Goal: Task Accomplishment & Management: Use online tool/utility

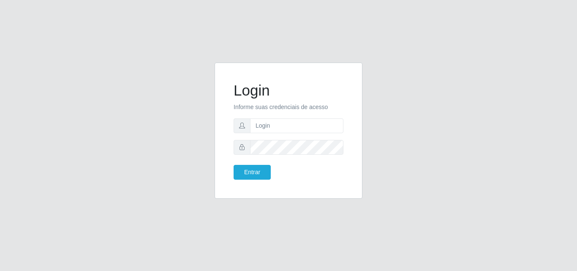
type input "ana@saullus"
click at [245, 169] on button "Entrar" at bounding box center [252, 172] width 37 height 15
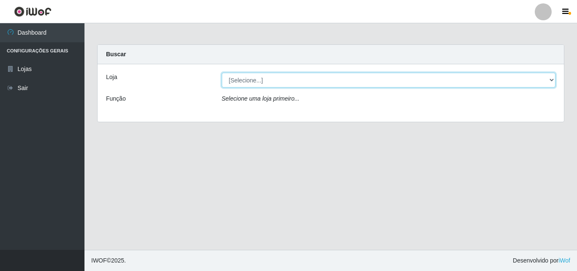
click at [553, 79] on select "[Selecione...] Saullus Supermercados" at bounding box center [389, 80] width 334 height 15
select select "423"
click at [222, 73] on select "[Selecione...] Saullus Supermercados" at bounding box center [389, 80] width 334 height 15
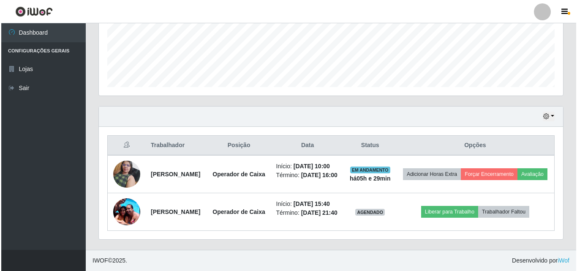
scroll to position [175, 464]
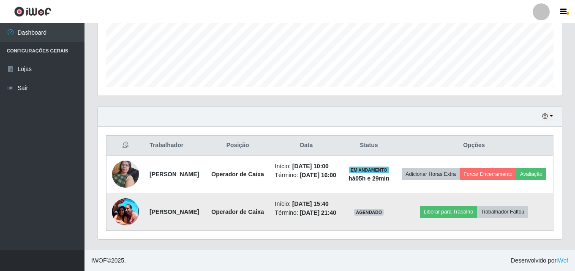
click at [121, 204] on img at bounding box center [125, 211] width 27 height 36
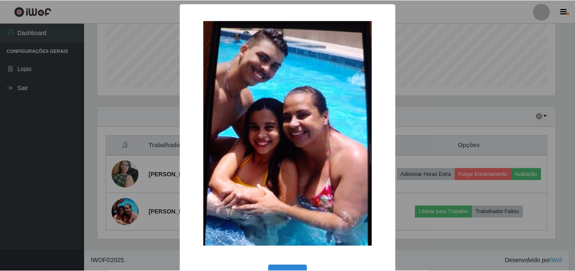
scroll to position [175, 460]
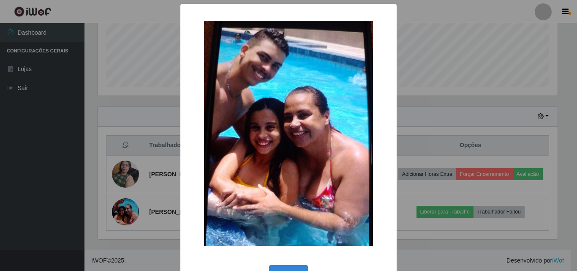
click at [313, 101] on img at bounding box center [288, 133] width 169 height 225
click at [274, 142] on img at bounding box center [288, 133] width 169 height 225
drag, startPoint x: 301, startPoint y: 269, endPoint x: 304, endPoint y: 265, distance: 4.8
click at [299, 269] on button "OK" at bounding box center [288, 275] width 39 height 20
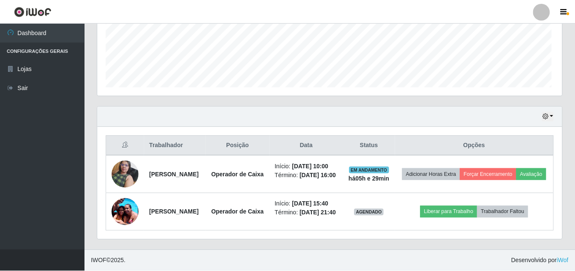
scroll to position [175, 464]
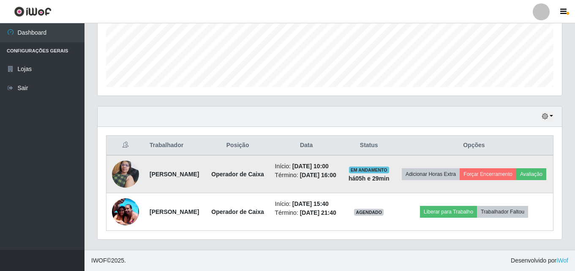
click at [123, 172] on img at bounding box center [125, 174] width 27 height 36
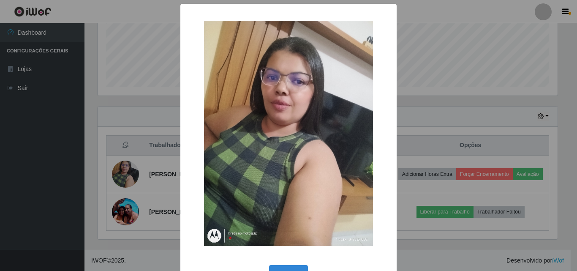
click at [121, 173] on div "× OK Cancel" at bounding box center [288, 135] width 577 height 271
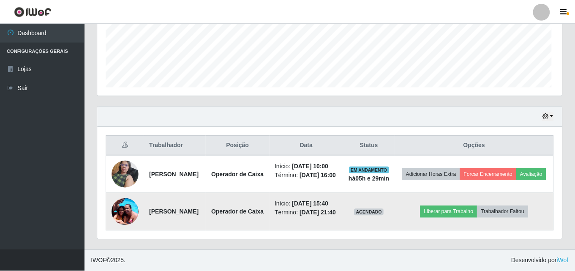
scroll to position [175, 464]
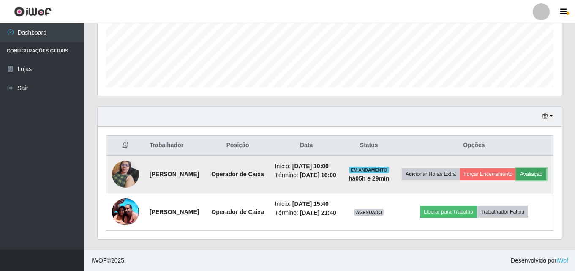
click at [516, 169] on button "Avaliação" at bounding box center [531, 174] width 30 height 12
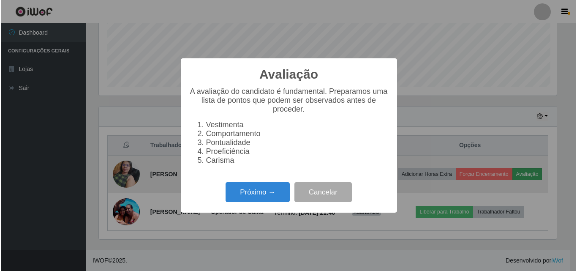
scroll to position [175, 460]
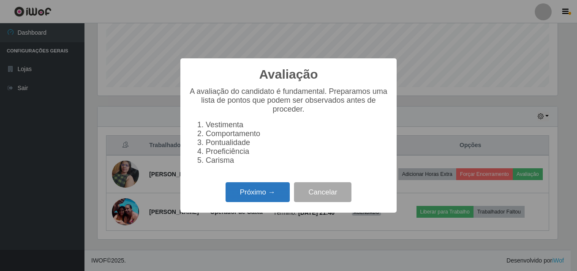
click at [248, 199] on button "Próximo →" at bounding box center [258, 192] width 64 height 20
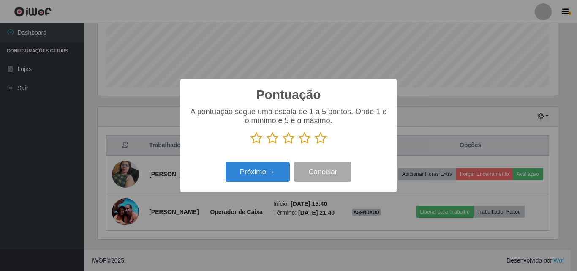
click at [319, 144] on icon at bounding box center [321, 138] width 12 height 13
click at [315, 144] on input "radio" at bounding box center [315, 144] width 0 height 0
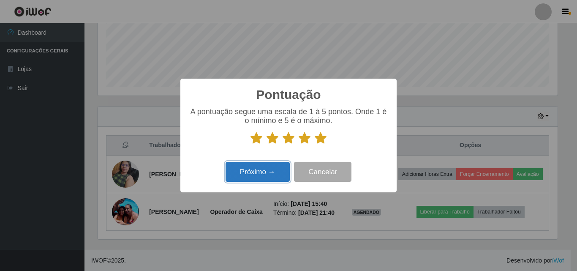
click at [278, 166] on button "Próximo →" at bounding box center [258, 172] width 64 height 20
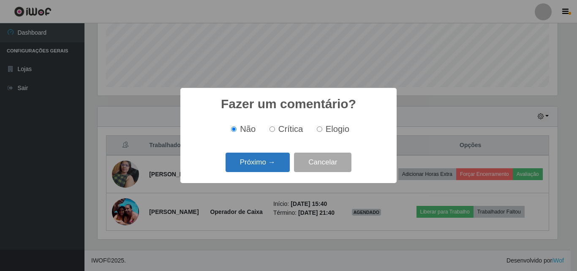
click at [276, 161] on button "Próximo →" at bounding box center [258, 163] width 64 height 20
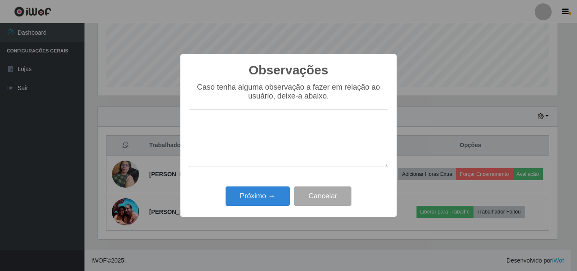
click at [260, 134] on textarea at bounding box center [288, 138] width 199 height 58
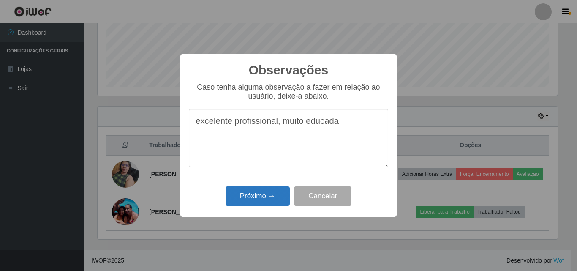
type textarea "excelente profissional, muito educada"
click at [249, 192] on button "Próximo →" at bounding box center [258, 196] width 64 height 20
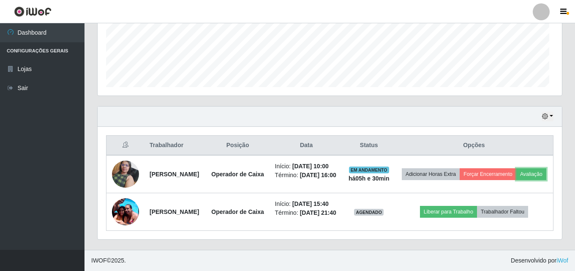
scroll to position [175, 464]
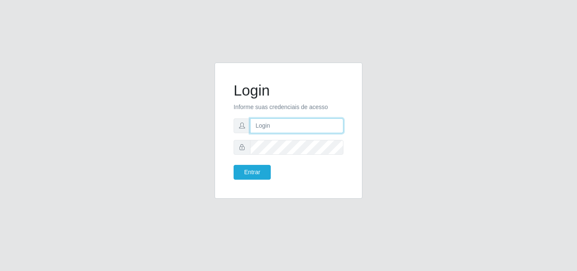
click at [266, 129] on input "text" at bounding box center [296, 125] width 93 height 15
click at [311, 133] on input "text" at bounding box center [296, 125] width 93 height 15
click at [308, 130] on input "text" at bounding box center [296, 125] width 93 height 15
click at [300, 127] on input "text" at bounding box center [296, 125] width 93 height 15
type input "a"
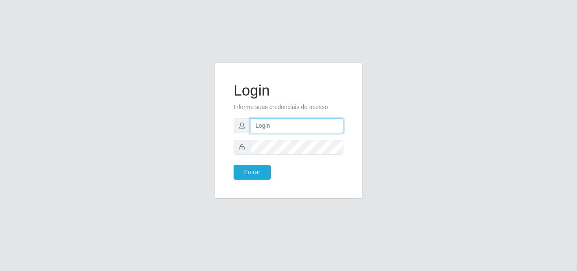
click at [282, 123] on input "text" at bounding box center [296, 125] width 93 height 15
type input "ana@saullus"
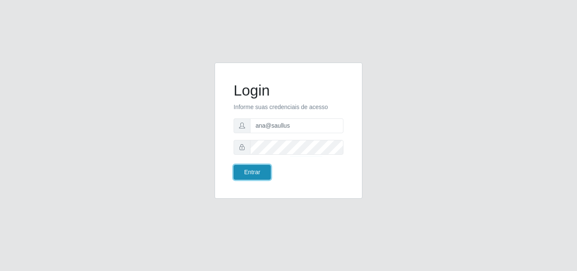
click at [248, 166] on button "Entrar" at bounding box center [252, 172] width 37 height 15
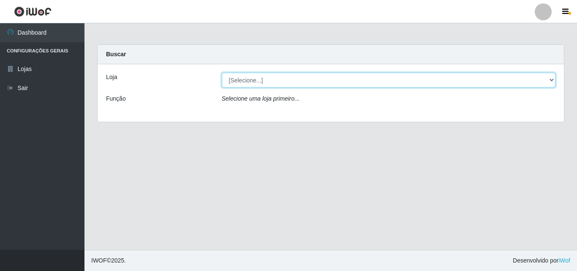
click at [550, 78] on select "[Selecione...] Saullus Supermercados" at bounding box center [389, 80] width 334 height 15
select select "423"
click at [222, 73] on select "[Selecione...] Saullus Supermercados" at bounding box center [389, 80] width 334 height 15
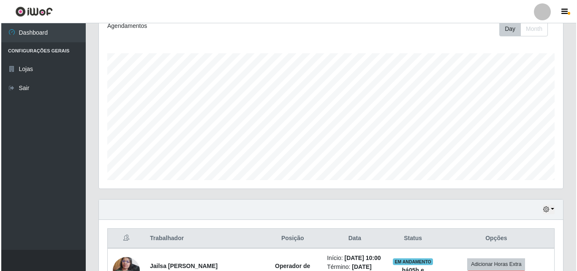
scroll to position [211, 0]
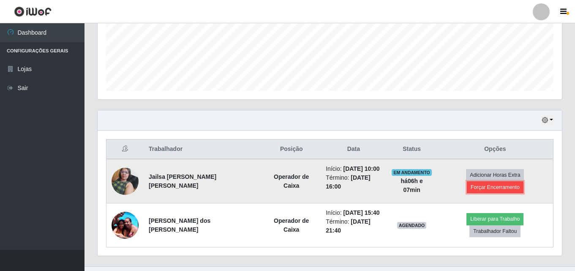
click at [472, 186] on button "Forçar Encerramento" at bounding box center [495, 187] width 57 height 12
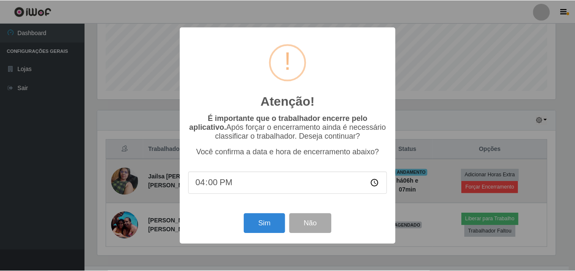
scroll to position [175, 460]
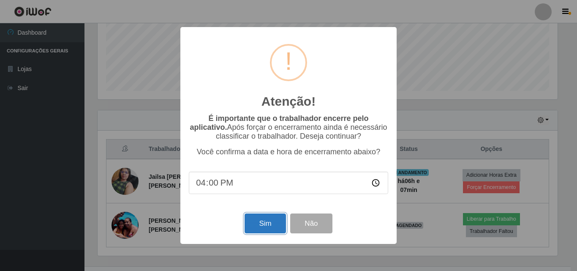
click at [281, 230] on button "Sim" at bounding box center [265, 223] width 41 height 20
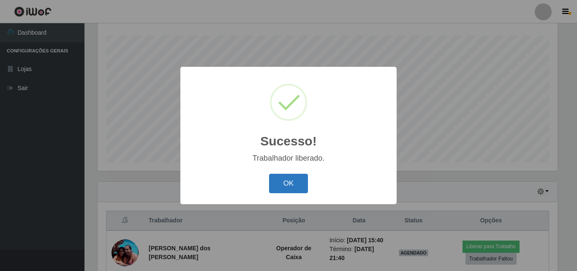
click at [307, 174] on button "OK" at bounding box center [288, 184] width 39 height 20
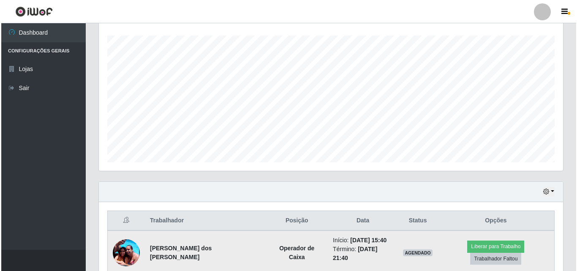
scroll to position [177, 0]
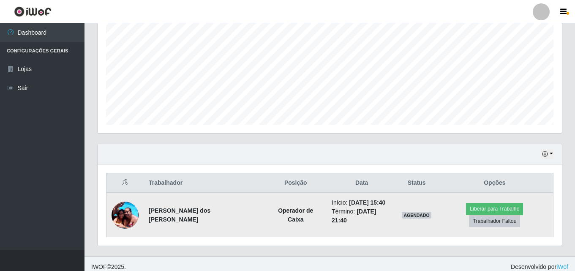
click at [471, 218] on td "Liberar para Trabalho Trabalhador Faltou" at bounding box center [494, 215] width 117 height 44
click at [471, 212] on button "Liberar para Trabalho" at bounding box center [494, 209] width 57 height 12
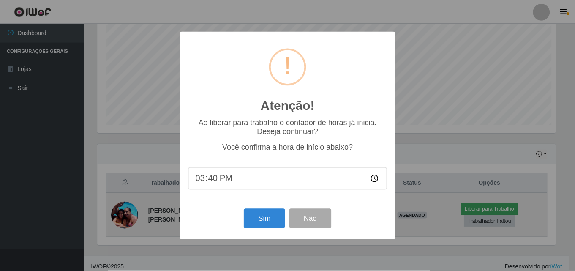
scroll to position [175, 460]
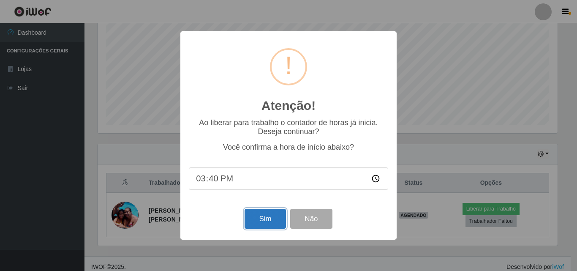
click at [249, 219] on button "Sim" at bounding box center [265, 219] width 41 height 20
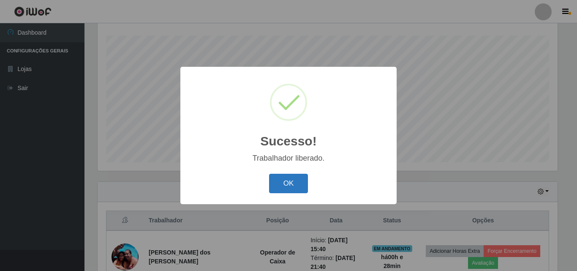
click at [292, 184] on button "OK" at bounding box center [288, 184] width 39 height 20
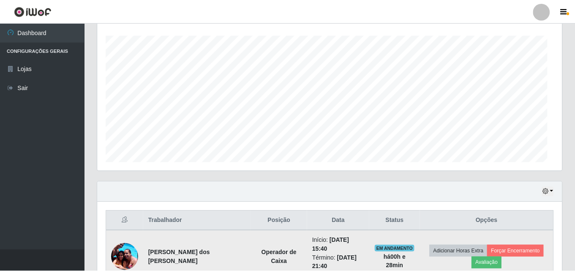
scroll to position [175, 464]
